Goal: Task Accomplishment & Management: Use online tool/utility

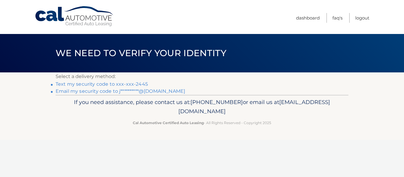
click at [109, 84] on link "Text my security code to xxx-xxx-2445" at bounding box center [102, 84] width 92 height 6
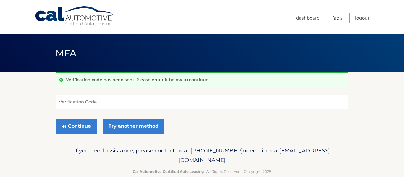
click at [78, 103] on input "Verification Code" at bounding box center [202, 102] width 293 height 15
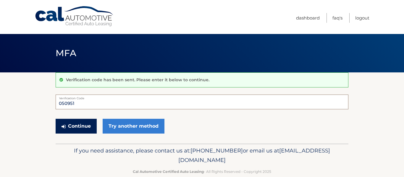
type input "050951"
click at [76, 124] on button "Continue" at bounding box center [76, 126] width 41 height 15
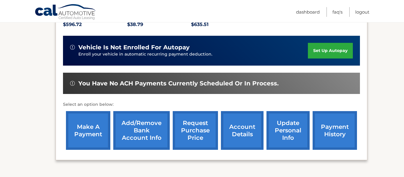
scroll to position [137, 0]
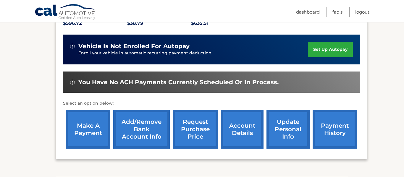
click at [100, 122] on link "make a payment" at bounding box center [88, 129] width 44 height 39
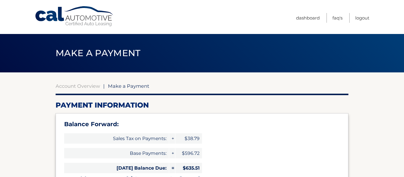
select select "NTdjMzFmNDktZWY1MC00YmI0LWEzZTAtZTMwOWNiZGE0Zjk1"
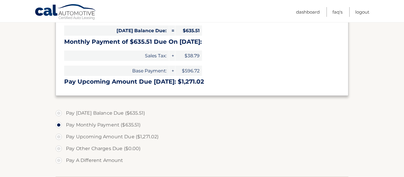
scroll to position [138, 0]
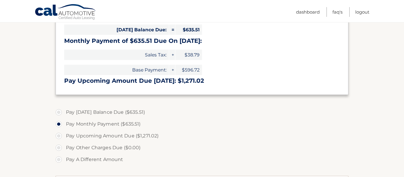
click at [58, 113] on label "Pay [DATE] Balance Due ($635.51)" at bounding box center [202, 113] width 293 height 12
click at [58, 113] on input "Pay [DATE] Balance Due ($635.51)" at bounding box center [61, 111] width 6 height 9
radio input "true"
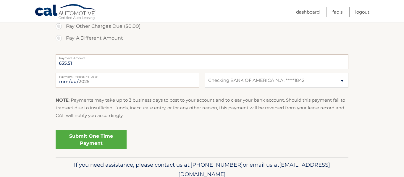
scroll to position [262, 0]
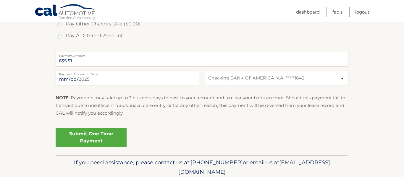
click at [101, 136] on link "Submit One Time Payment" at bounding box center [91, 137] width 71 height 19
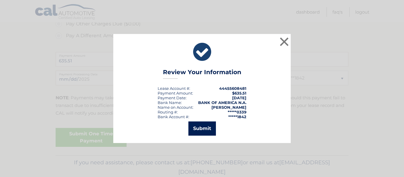
click at [204, 127] on button "Submit" at bounding box center [202, 129] width 28 height 14
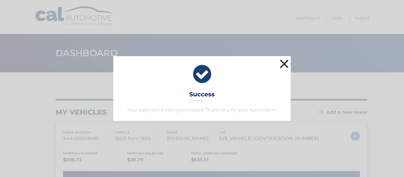
click at [285, 63] on button "×" at bounding box center [284, 64] width 12 height 12
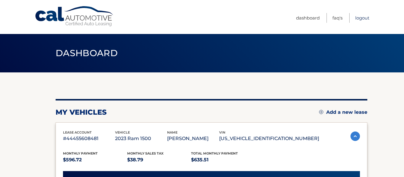
click at [360, 20] on link "Logout" at bounding box center [362, 18] width 14 height 10
